Goal: Transaction & Acquisition: Purchase product/service

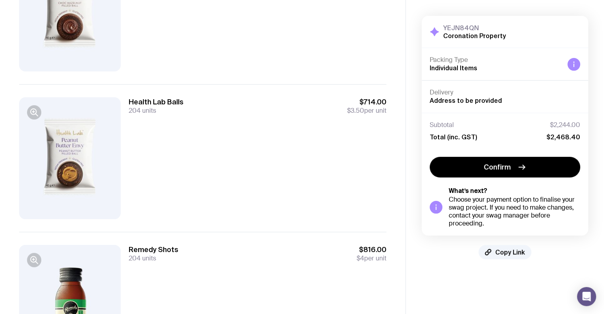
scroll to position [225, 0]
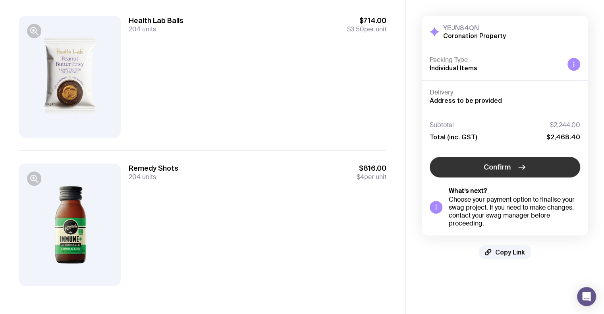
click at [506, 168] on span "Confirm" at bounding box center [497, 167] width 27 height 10
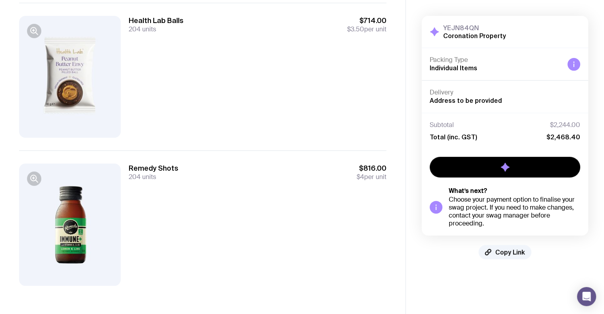
scroll to position [0, 0]
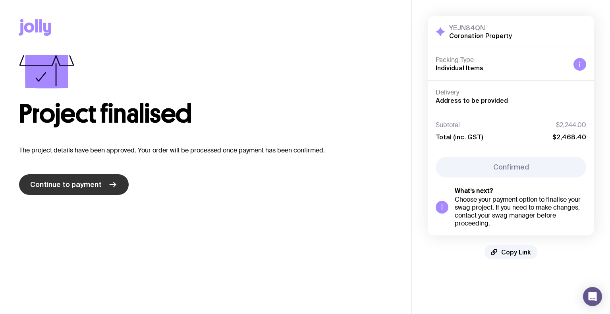
click at [95, 184] on span "Continue to payment" at bounding box center [65, 185] width 71 height 10
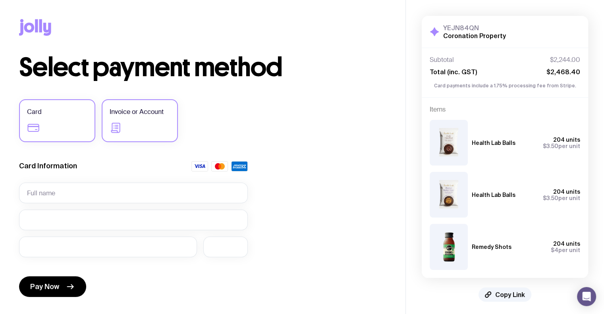
click at [122, 133] on label "Invoice or Account" at bounding box center [140, 120] width 76 height 43
click at [0, 0] on input "Invoice or Account" at bounding box center [0, 0] width 0 height 0
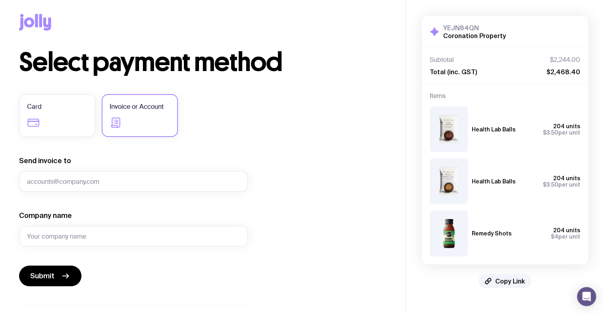
scroll to position [79, 0]
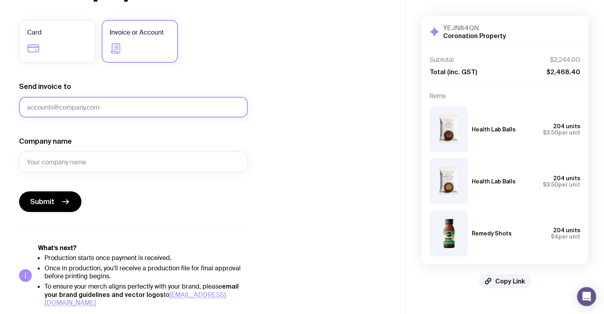
drag, startPoint x: 40, startPoint y: 102, endPoint x: 46, endPoint y: 107, distance: 7.6
click at [40, 102] on input "Send invoice to" at bounding box center [133, 107] width 229 height 21
type input "accounts@coronation.com.au"
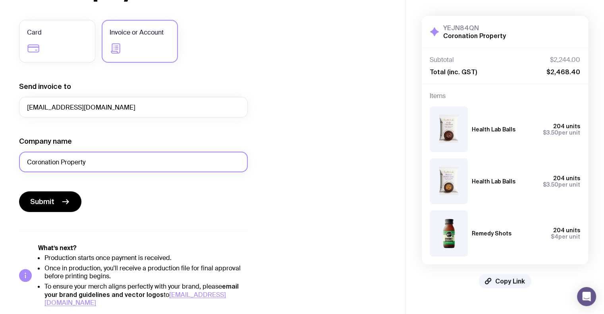
type input "Coronation Property"
click at [101, 198] on div "Submit" at bounding box center [133, 201] width 229 height 21
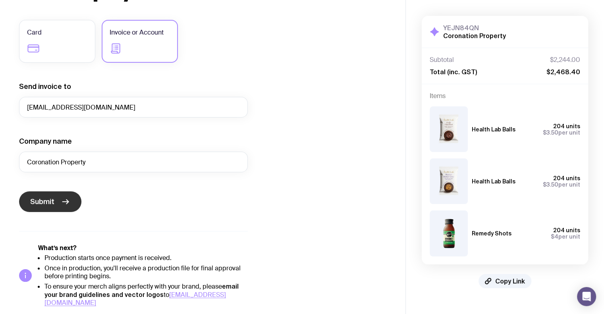
click at [65, 195] on button "Submit" at bounding box center [50, 201] width 62 height 21
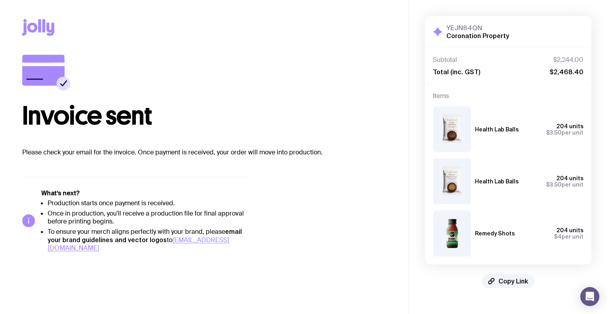
scroll to position [0, 0]
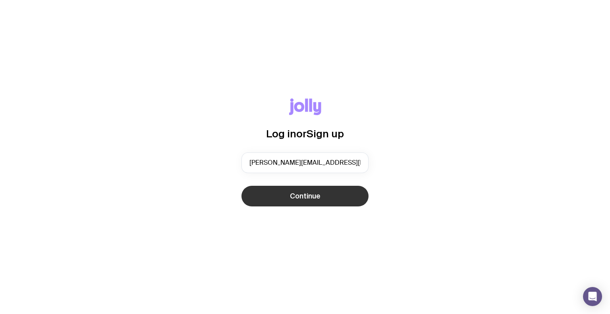
drag, startPoint x: 0, startPoint y: 0, endPoint x: 295, endPoint y: 205, distance: 358.8
click at [295, 205] on button "Continue" at bounding box center [305, 196] width 127 height 21
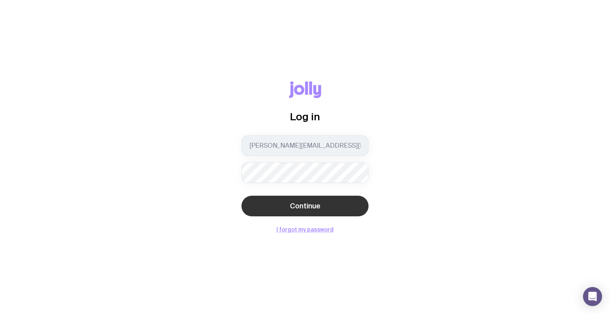
click at [311, 197] on button "Continue" at bounding box center [305, 206] width 127 height 21
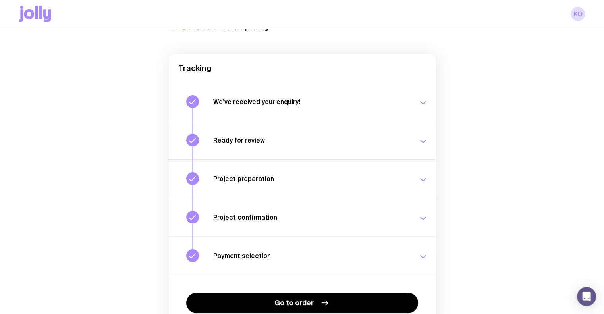
scroll to position [99, 0]
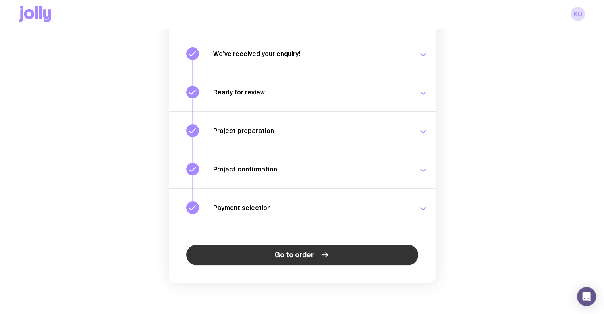
click at [308, 245] on link "Go to order" at bounding box center [302, 255] width 232 height 21
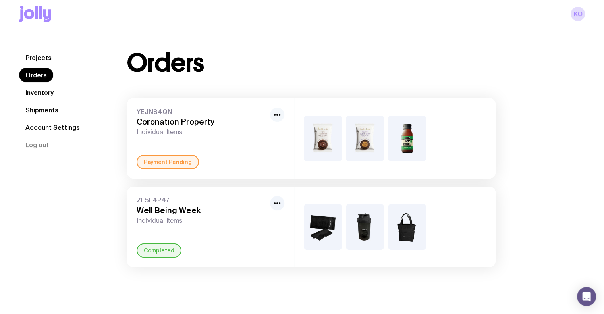
click at [274, 116] on icon "button" at bounding box center [277, 115] width 10 height 10
click at [269, 83] on div "Orders YEJN84QN Coronation Property Individual Items Rename Payment Pending ZE5…" at bounding box center [311, 158] width 407 height 217
